Goal: Find specific page/section

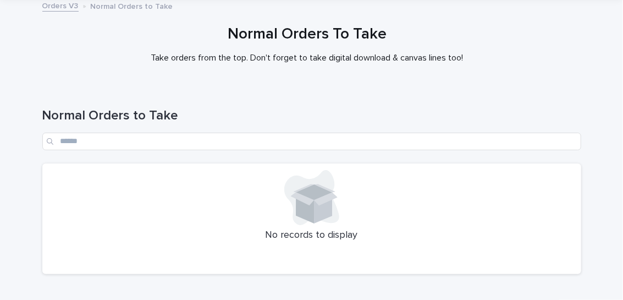
scroll to position [133, 0]
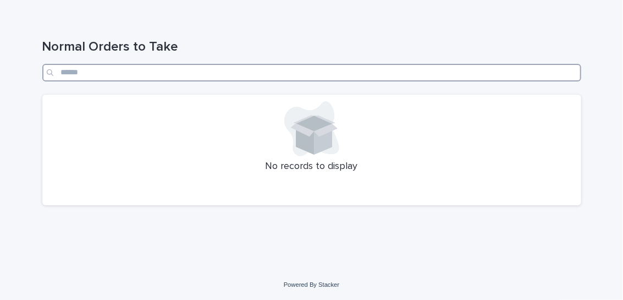
click at [461, 67] on input "Search" at bounding box center [311, 73] width 539 height 18
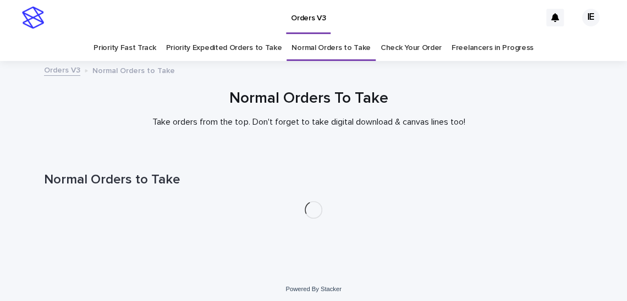
scroll to position [3, 0]
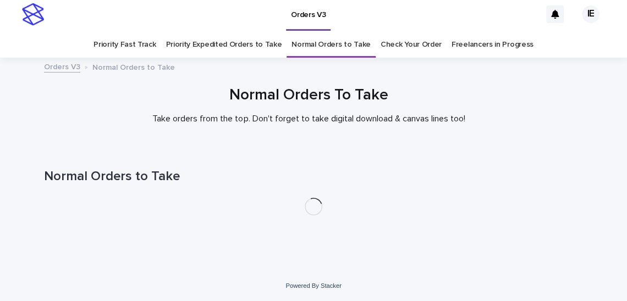
click at [222, 45] on link "Priority Expedited Orders to Take" at bounding box center [223, 45] width 116 height 26
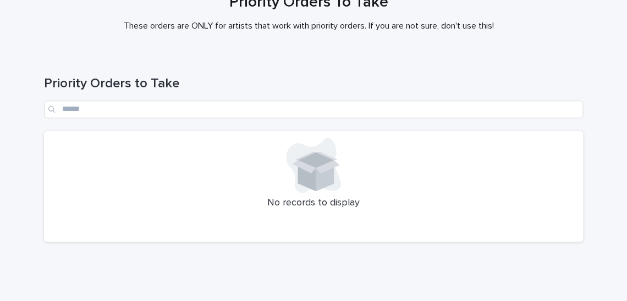
scroll to position [131, 0]
